Goal: Information Seeking & Learning: Check status

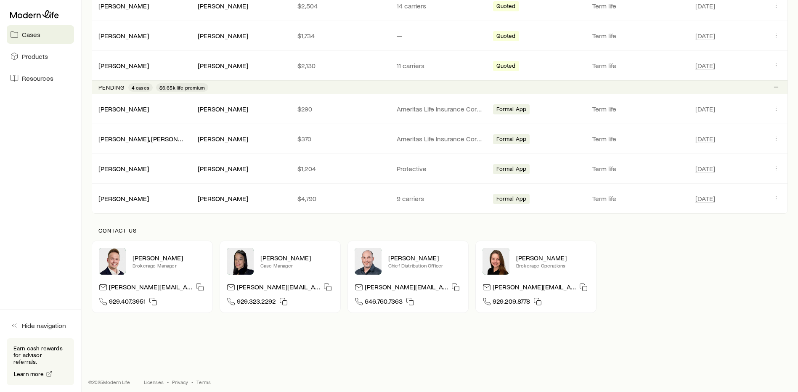
scroll to position [358, 0]
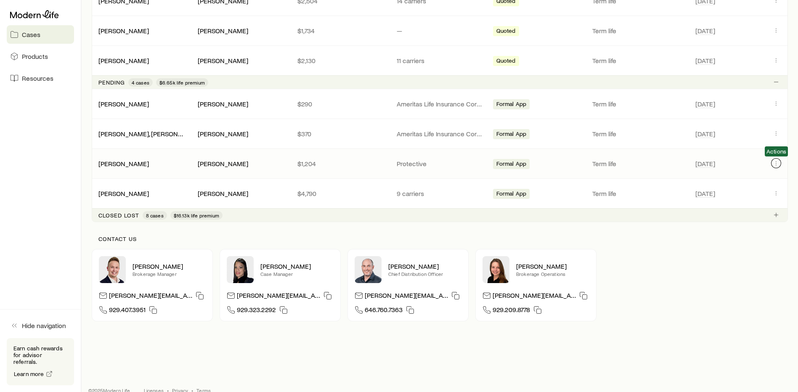
click at [777, 163] on icon "Client cases" at bounding box center [776, 163] width 7 height 7
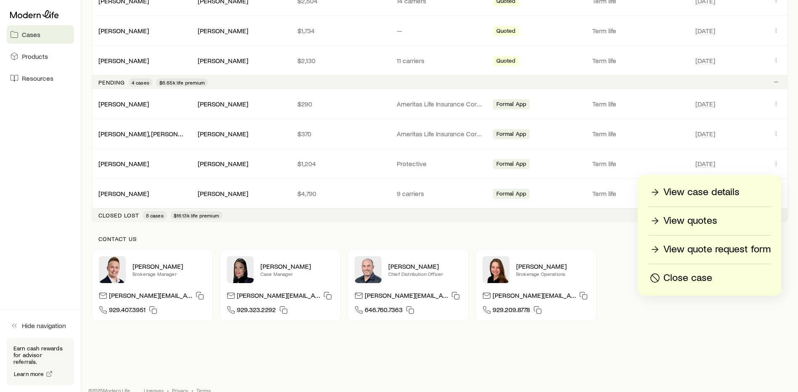
click at [709, 189] on p "View case details" at bounding box center [702, 192] width 76 height 13
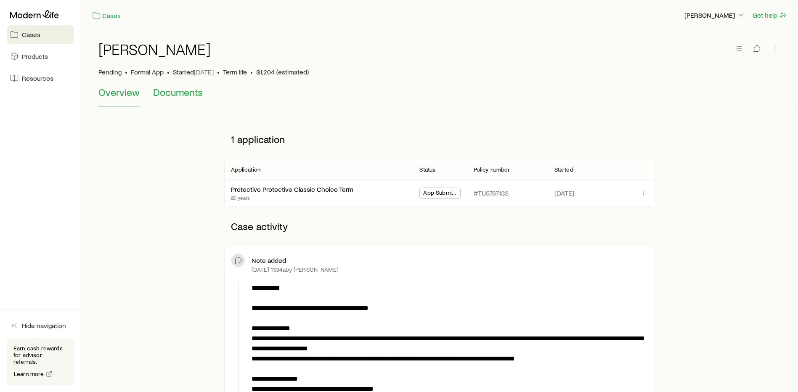
click at [161, 93] on span "Documents" at bounding box center [178, 92] width 50 height 12
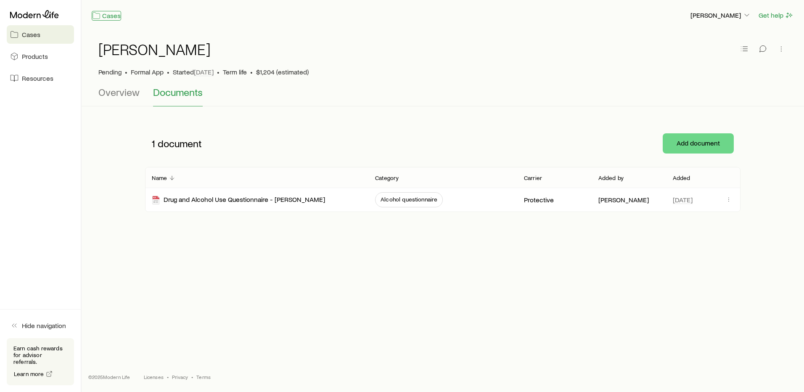
click at [108, 18] on link "Cases" at bounding box center [106, 16] width 29 height 10
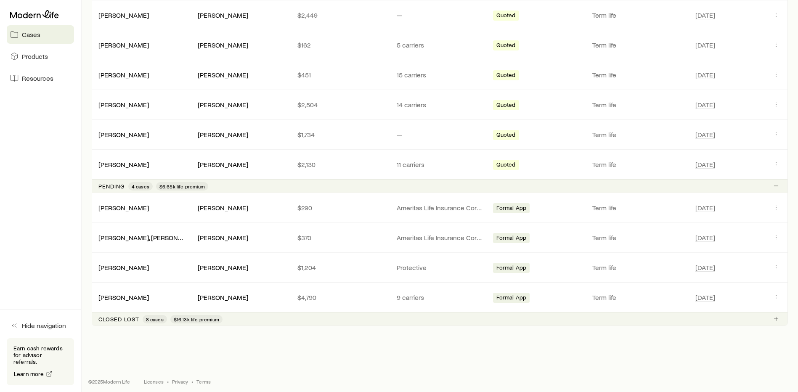
scroll to position [259, 0]
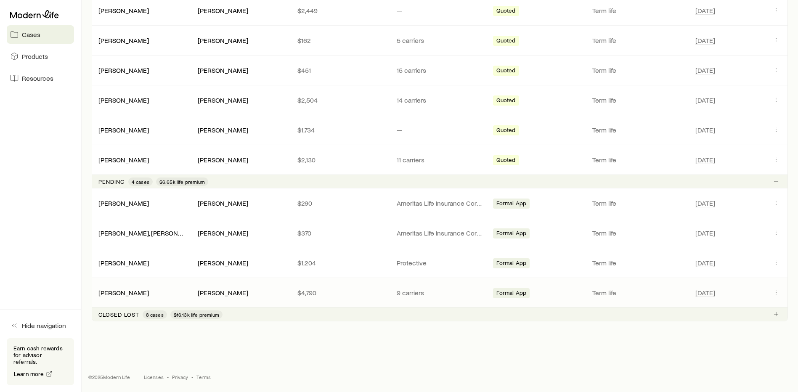
click at [781, 289] on div "[DATE]" at bounding box center [738, 292] width 99 height 11
click at [773, 294] on icon "Client cases" at bounding box center [776, 292] width 7 height 7
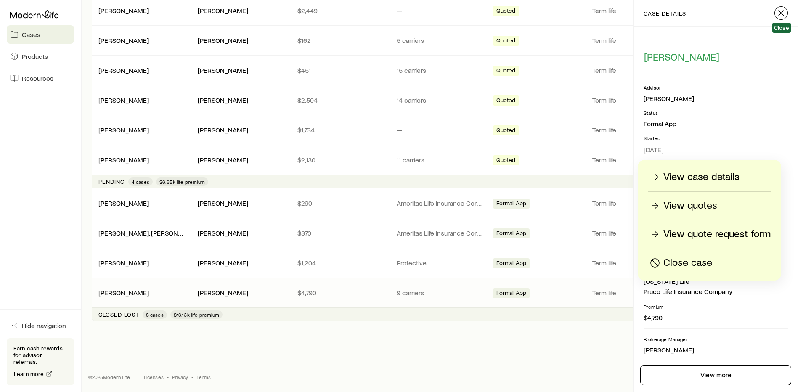
click at [785, 8] on icon "button" at bounding box center [781, 13] width 10 height 10
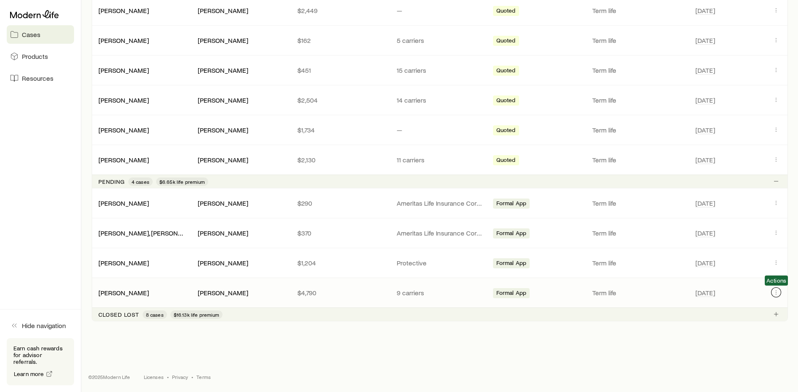
click at [777, 288] on button "Client cases" at bounding box center [776, 292] width 10 height 10
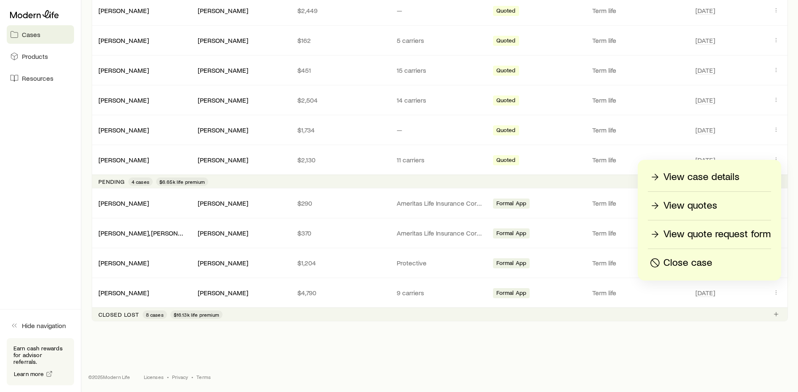
click at [685, 181] on p "View case details" at bounding box center [702, 176] width 76 height 13
